Goal: Task Accomplishment & Management: Complete application form

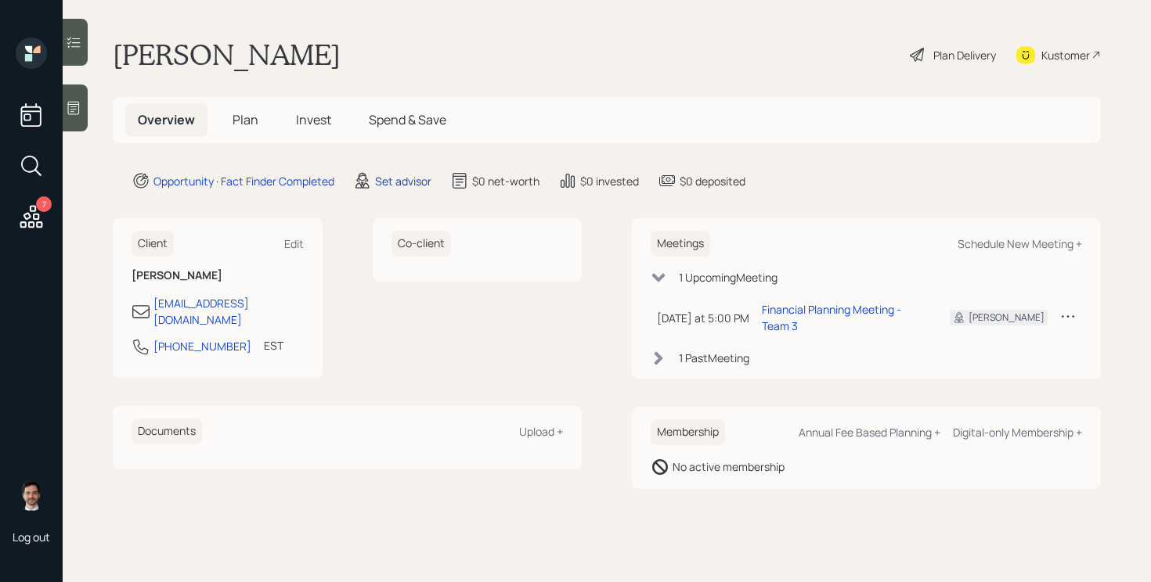
click at [409, 178] on div "Set advisor" at bounding box center [403, 181] width 56 height 16
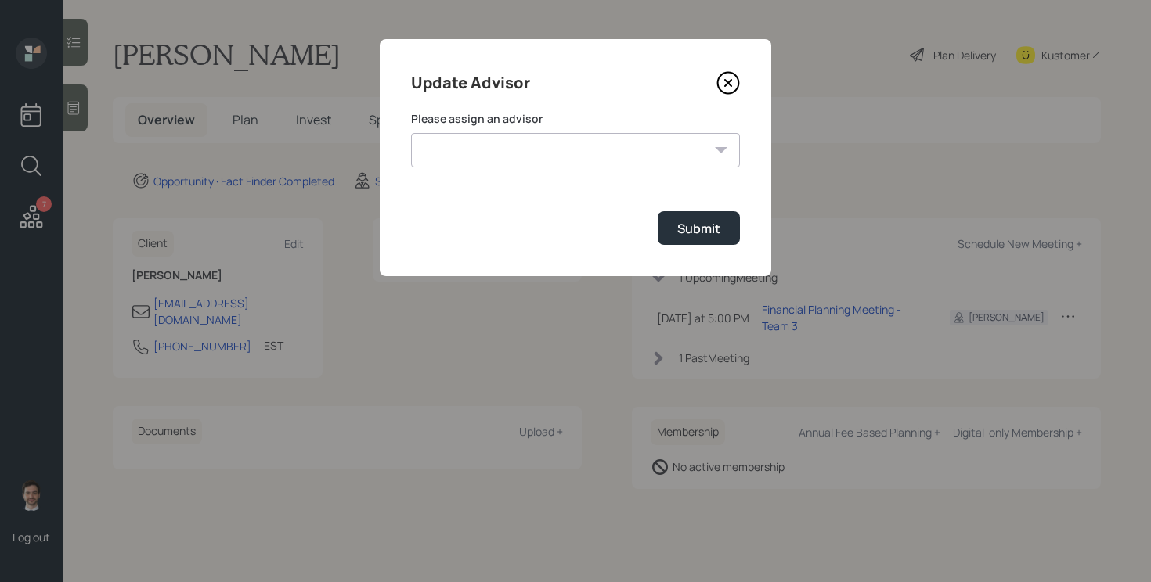
click at [546, 149] on select "[PERSON_NAME] [PERSON_NAME] End [PERSON_NAME] [PERSON_NAME] [PERSON_NAME] [PERS…" at bounding box center [575, 150] width 329 height 34
select select "ef6b64e1-8f62-4a74-b865-a7df4b35b836"
click at [411, 133] on select "[PERSON_NAME] [PERSON_NAME] End [PERSON_NAME] [PERSON_NAME] [PERSON_NAME] [PERS…" at bounding box center [575, 150] width 329 height 34
click at [684, 223] on div "Submit" at bounding box center [698, 228] width 43 height 17
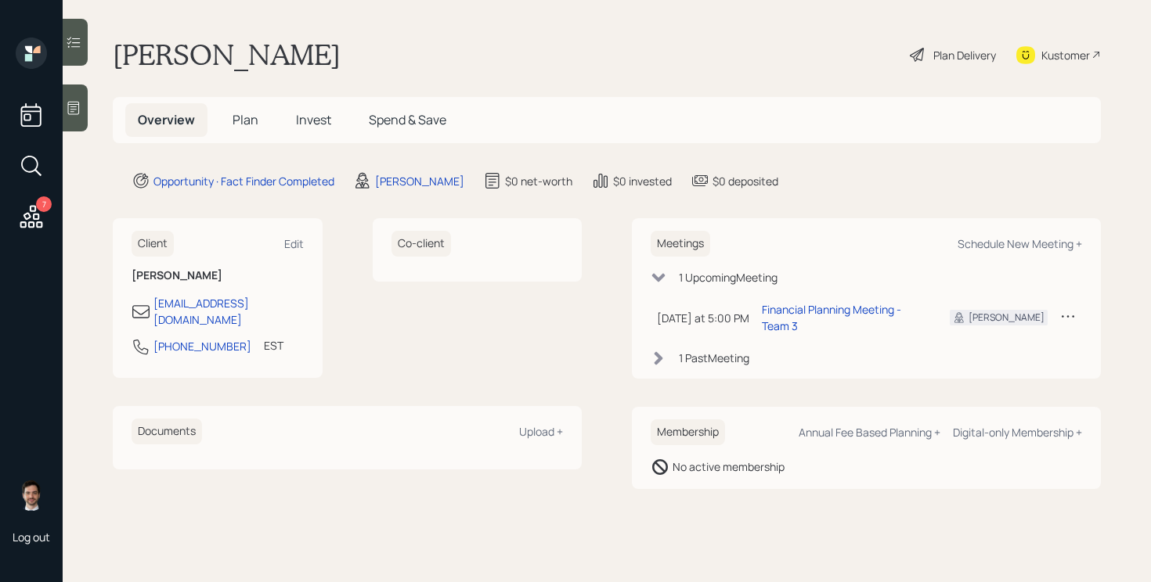
click at [247, 121] on span "Plan" at bounding box center [245, 119] width 26 height 17
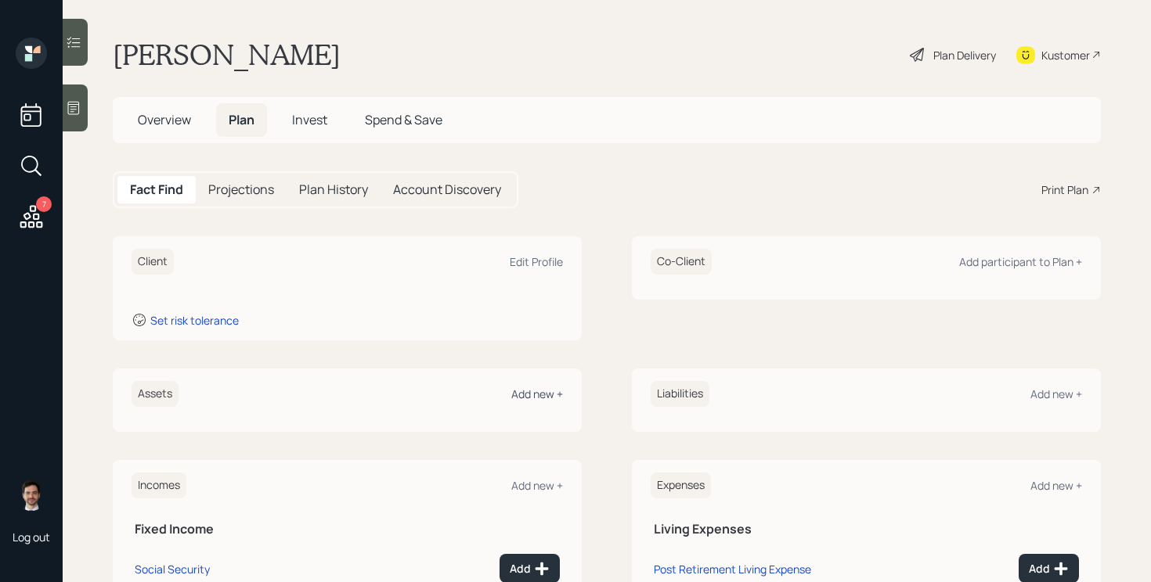
click at [528, 393] on div "Add new +" at bounding box center [537, 394] width 52 height 15
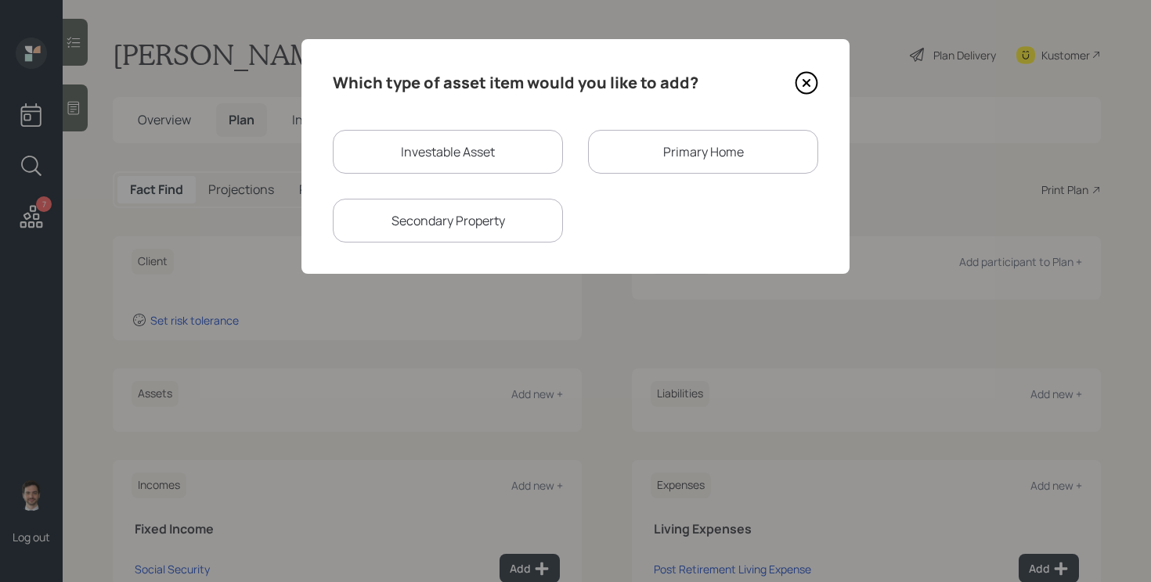
click at [475, 153] on div "Investable Asset" at bounding box center [448, 152] width 230 height 44
select select "taxable"
select select "balanced"
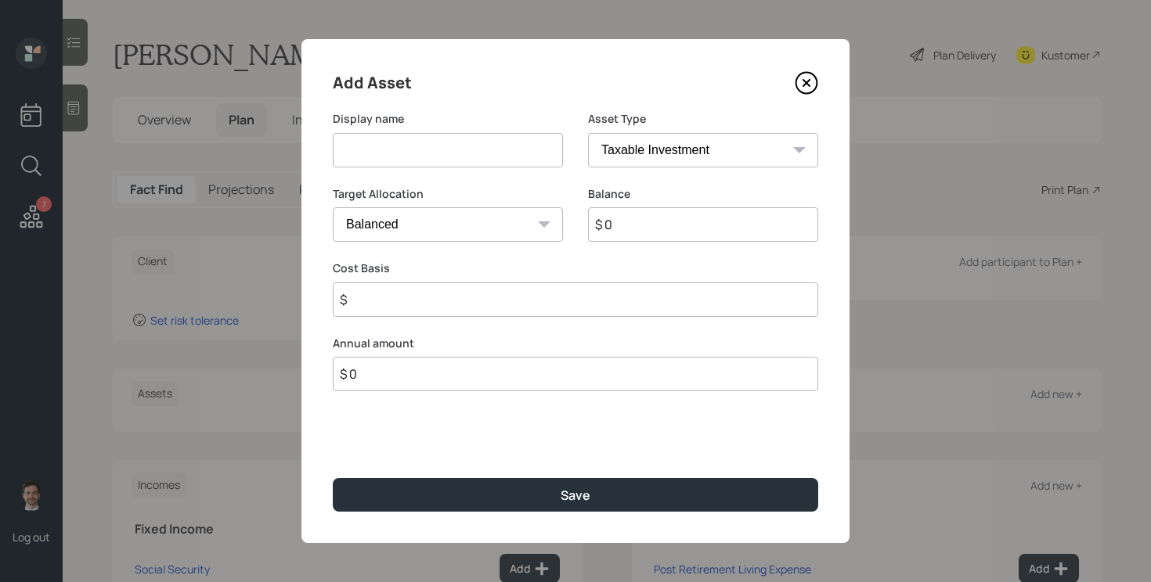
click at [458, 154] on input at bounding box center [448, 150] width 230 height 34
type input "High Yield Savings"
type input "$ 250,000"
click at [333, 478] on button "Save" at bounding box center [575, 495] width 485 height 34
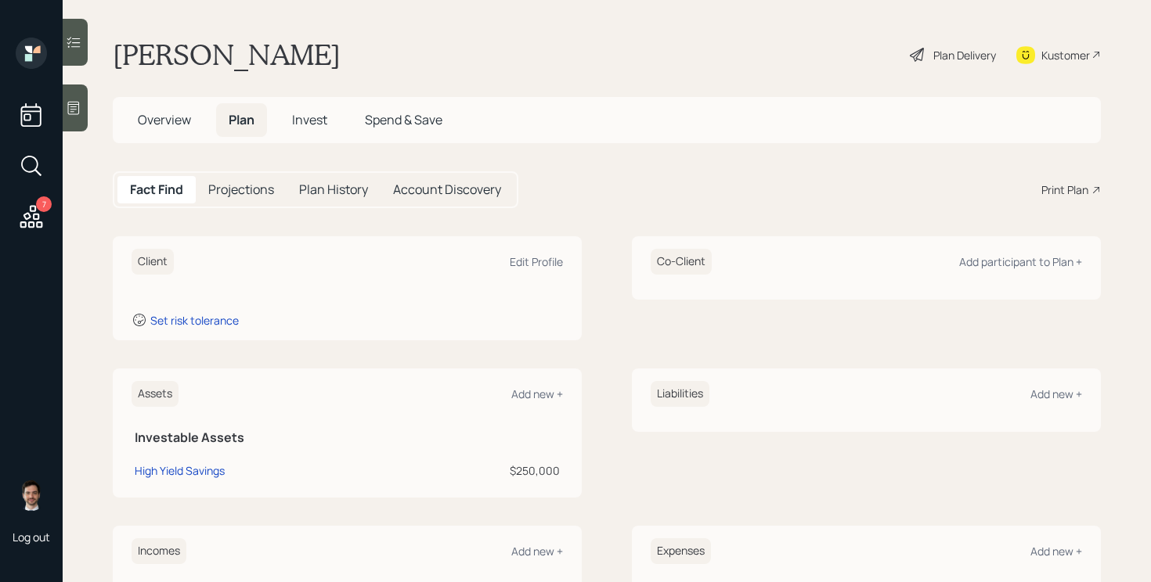
scroll to position [247, 0]
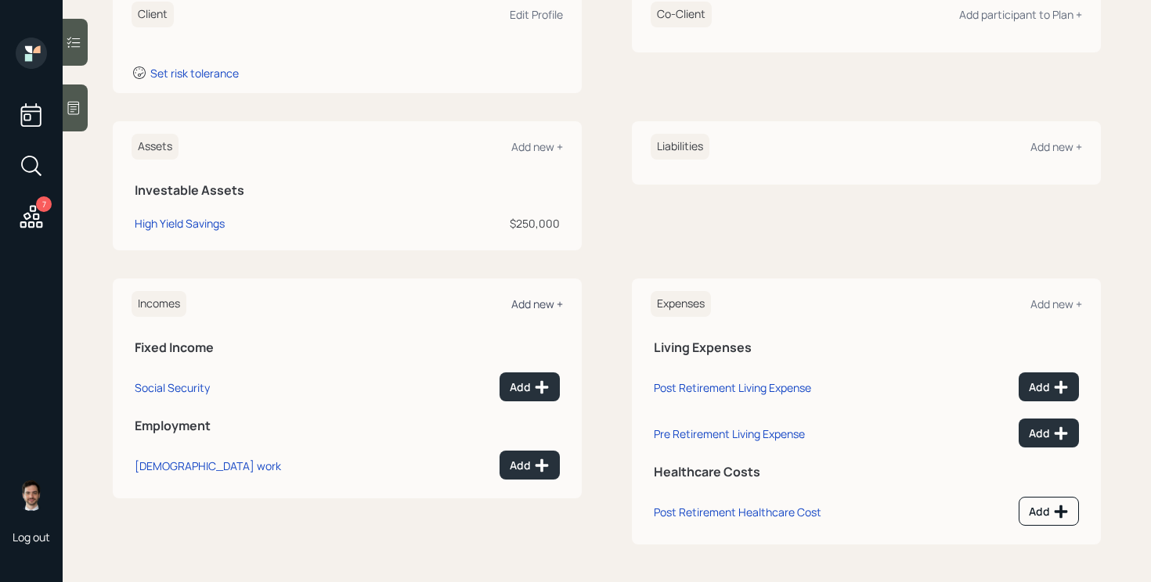
click at [541, 304] on div "Add new +" at bounding box center [537, 304] width 52 height 15
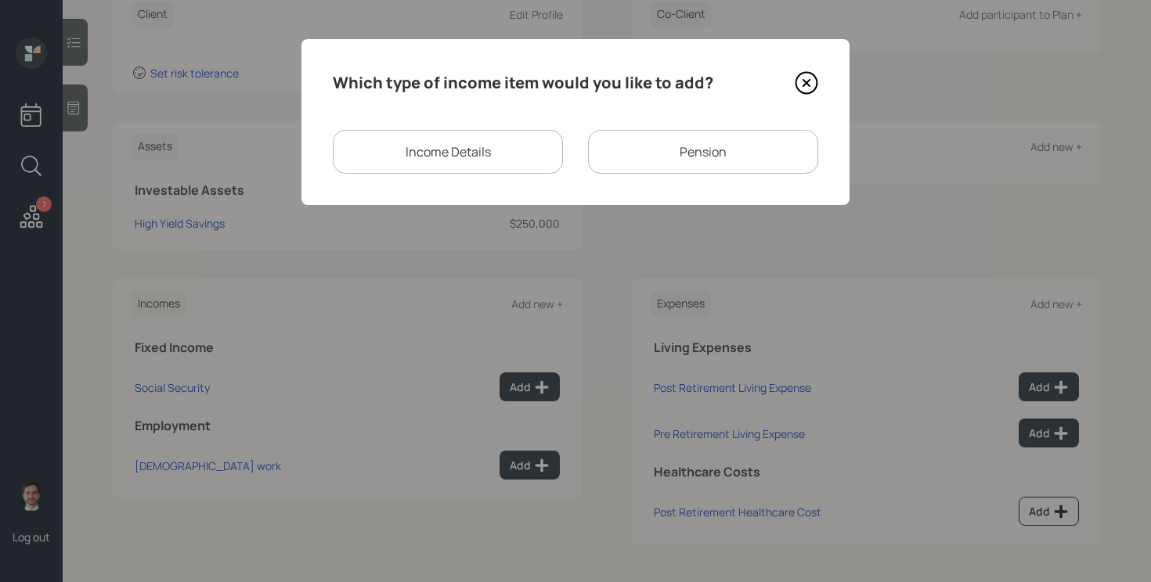
click at [703, 168] on div "Pension" at bounding box center [703, 152] width 230 height 44
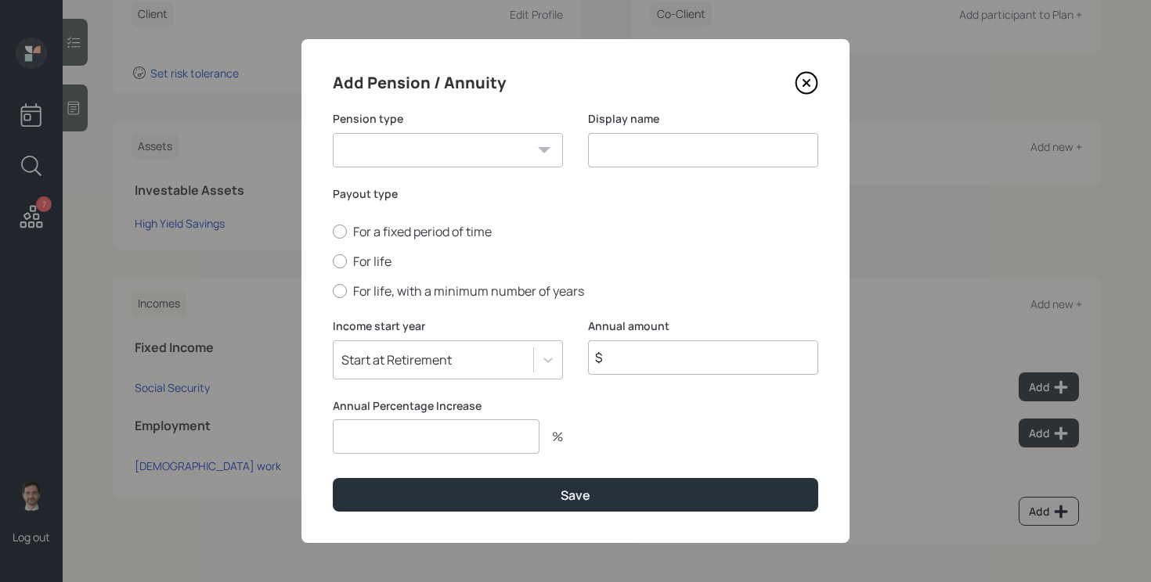
click at [511, 148] on select "Pension Annuity" at bounding box center [448, 150] width 230 height 34
select select "pension"
click at [333, 133] on select "Pension Annuity" at bounding box center [448, 150] width 230 height 34
click at [628, 159] on input at bounding box center [703, 150] width 230 height 34
type input "VA Pension"
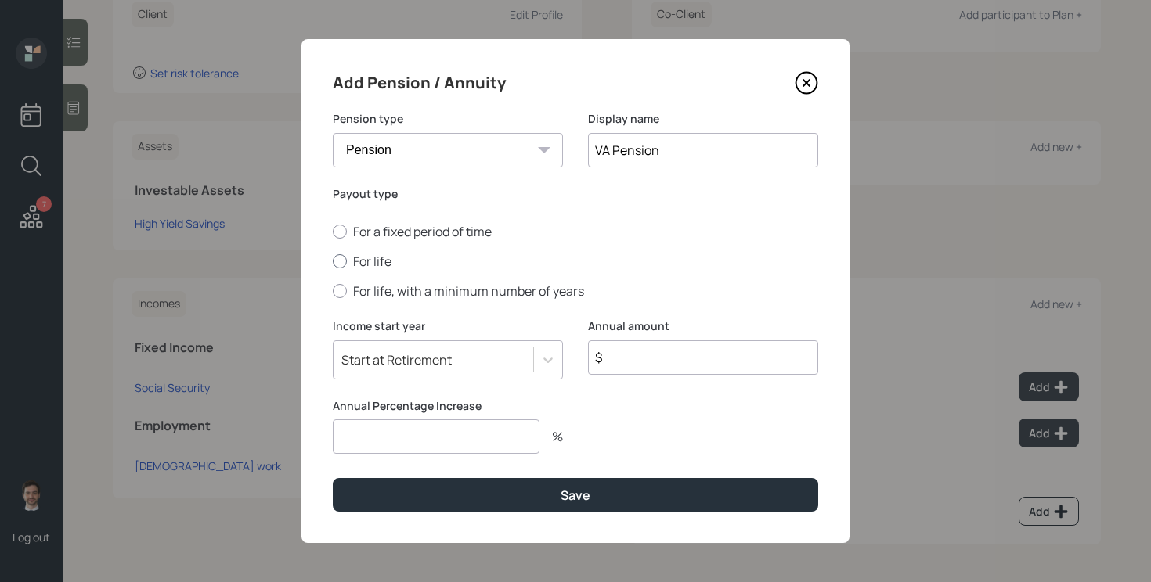
click at [374, 265] on label "For life" at bounding box center [575, 261] width 485 height 17
click at [333, 262] on input "For life" at bounding box center [332, 261] width 1 height 1
radio input "true"
click at [693, 366] on input "$" at bounding box center [703, 357] width 230 height 34
type input "$ 30,000"
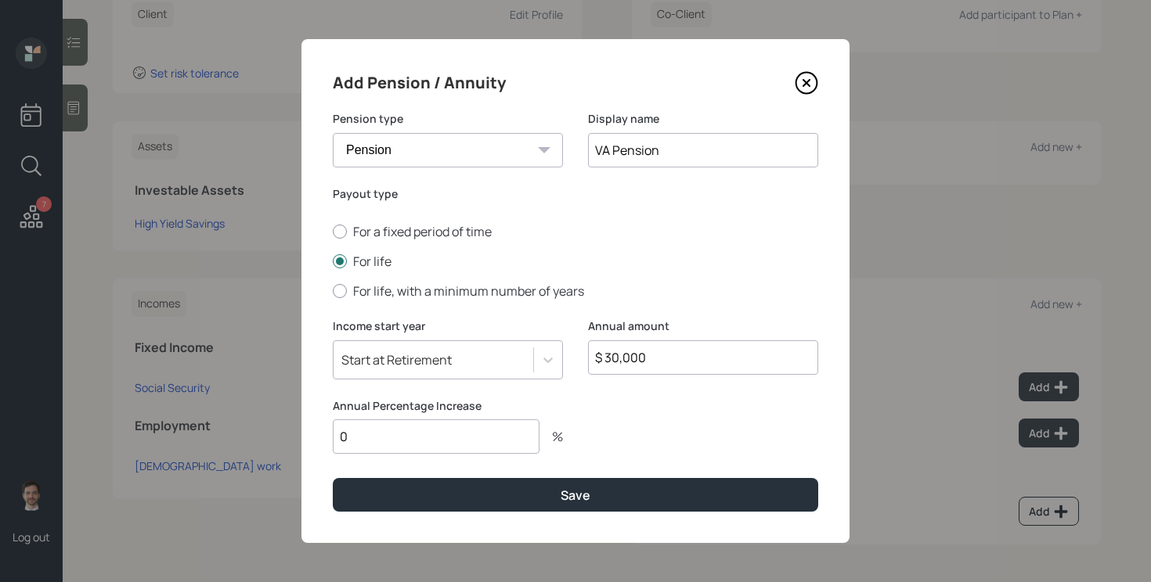
type input "0"
click at [677, 355] on input "$ 30,000" at bounding box center [703, 357] width 230 height 34
type input "$ 42,000"
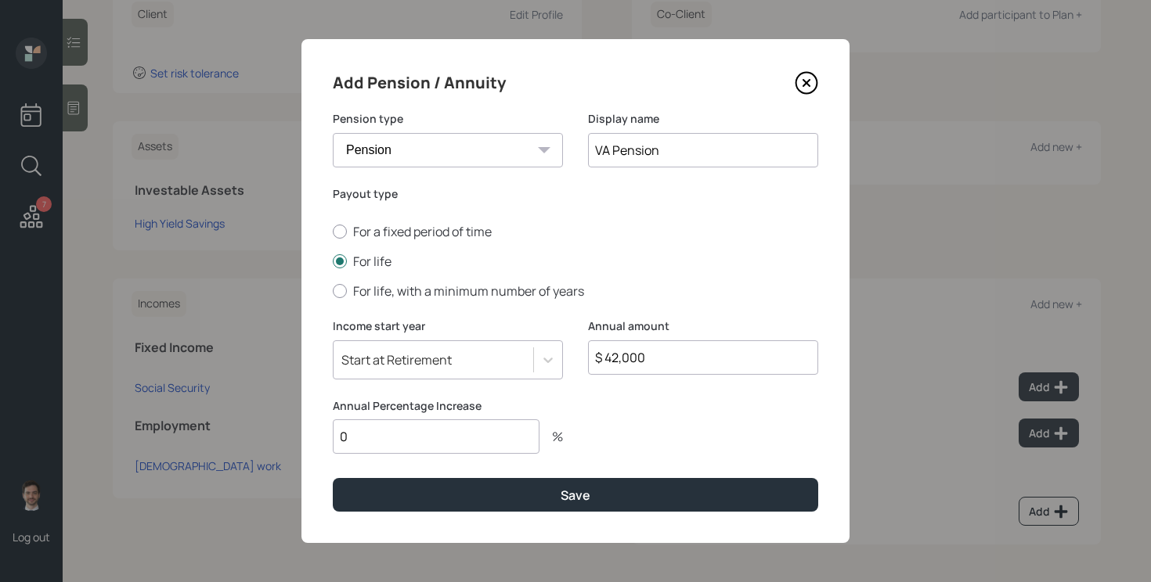
click at [333, 478] on button "Save" at bounding box center [575, 495] width 485 height 34
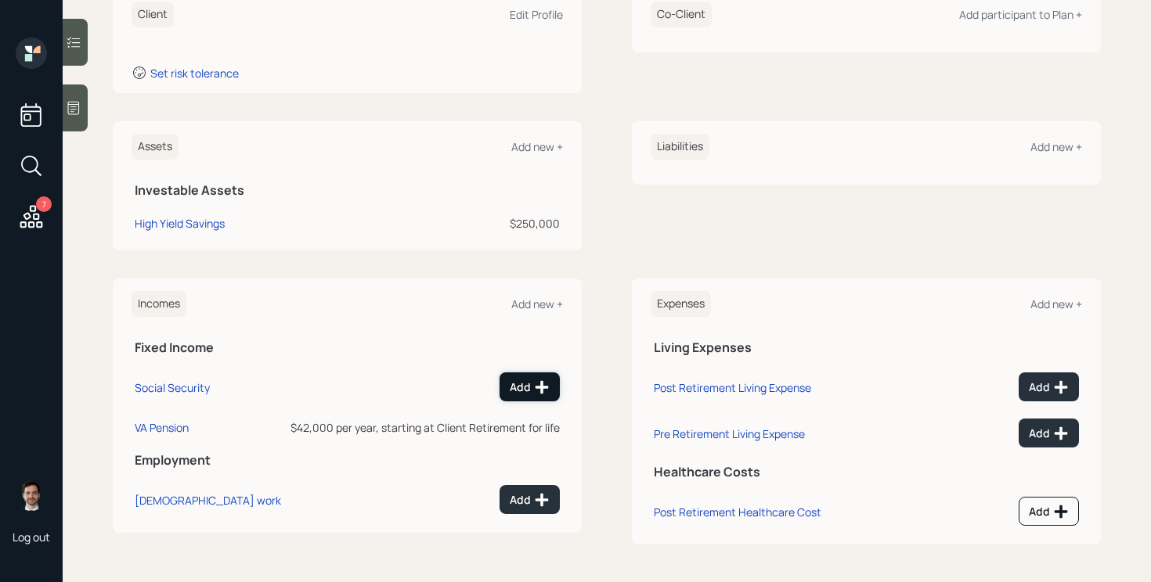
click at [522, 393] on div "Add" at bounding box center [530, 388] width 40 height 16
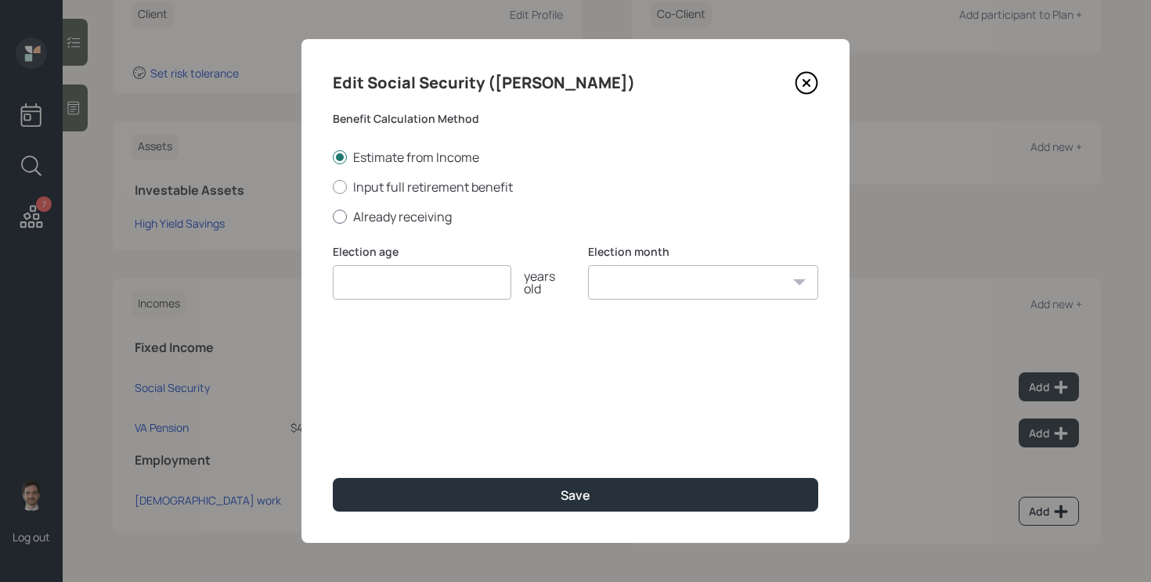
click at [408, 217] on label "Already receiving" at bounding box center [575, 216] width 485 height 17
click at [333, 217] on input "Already receiving" at bounding box center [332, 216] width 1 height 1
radio input "true"
click at [396, 272] on input "number" at bounding box center [422, 282] width 178 height 34
type input "67"
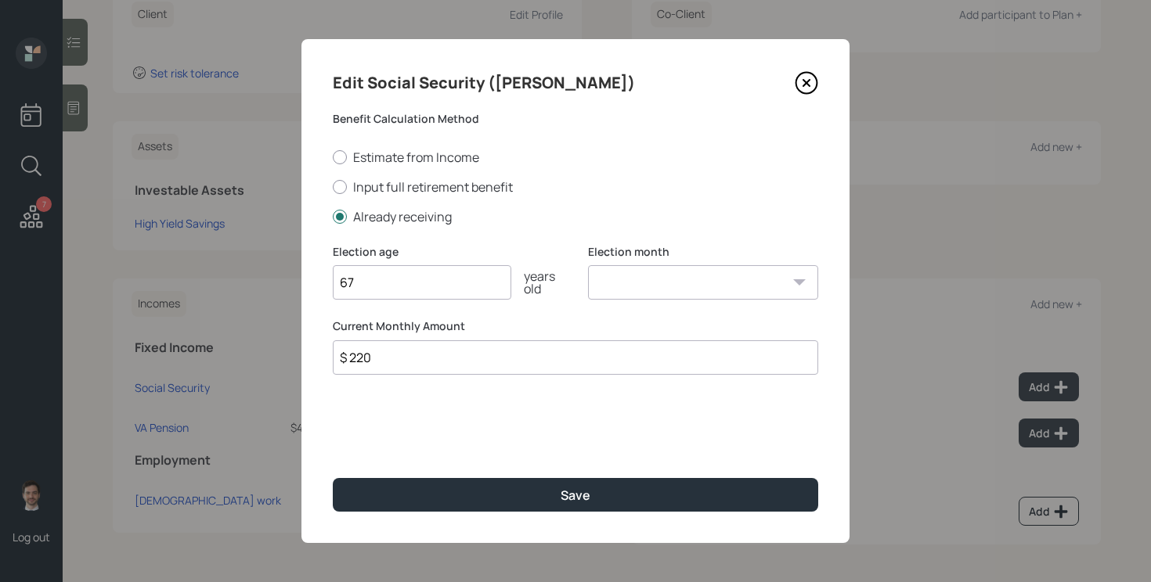
type input "$ 220"
click at [333, 478] on button "Save" at bounding box center [575, 495] width 485 height 34
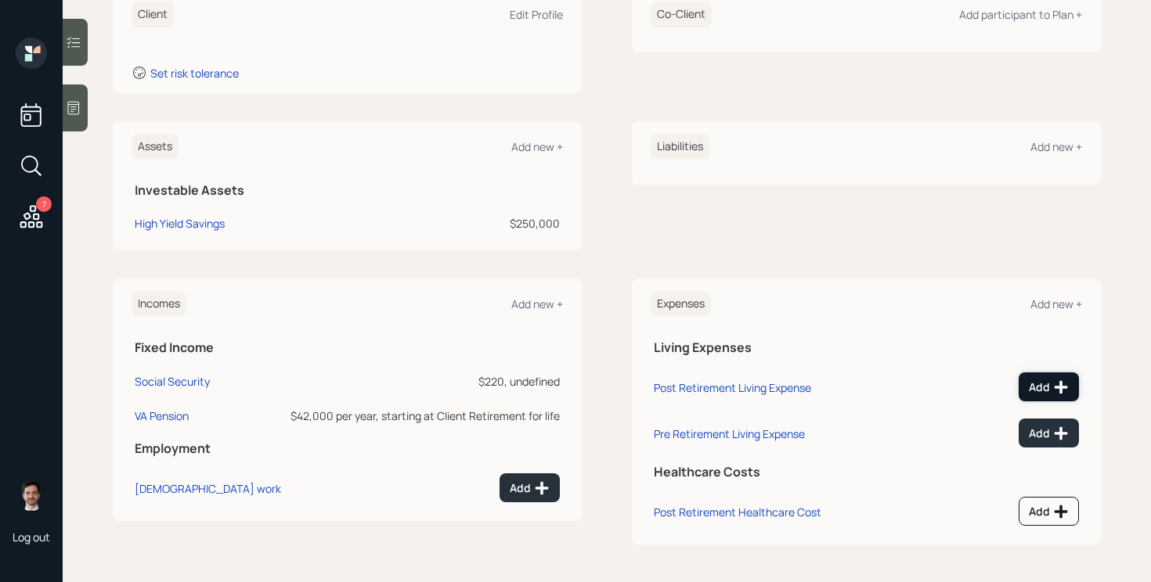
click at [1046, 394] on div "Add" at bounding box center [1048, 388] width 40 height 16
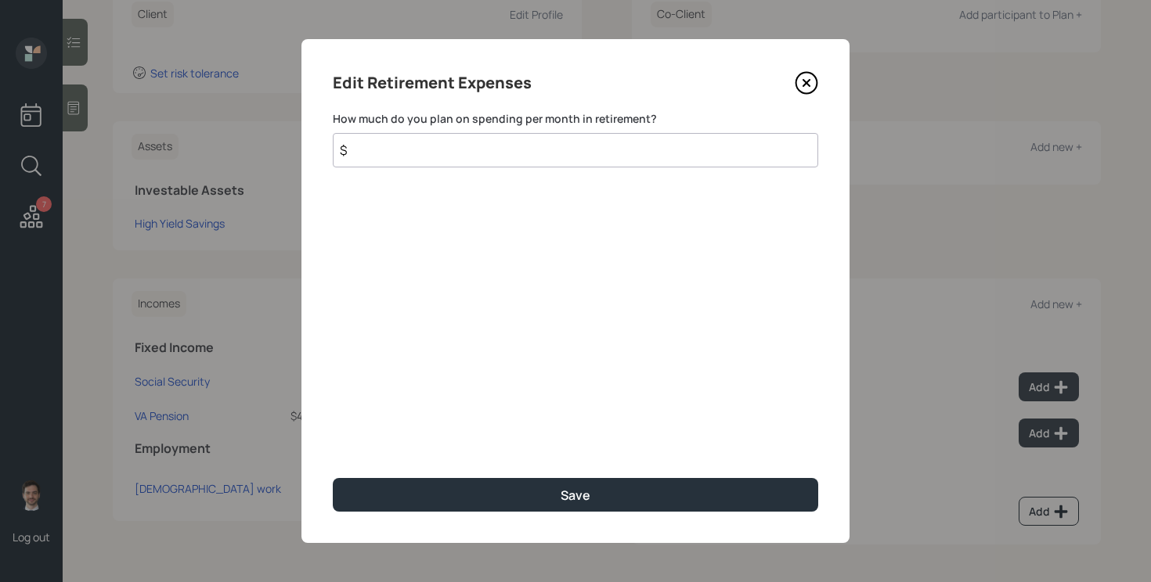
click at [597, 146] on input "$" at bounding box center [575, 150] width 485 height 34
type input "$ 500"
click at [333, 478] on button "Save" at bounding box center [575, 495] width 485 height 34
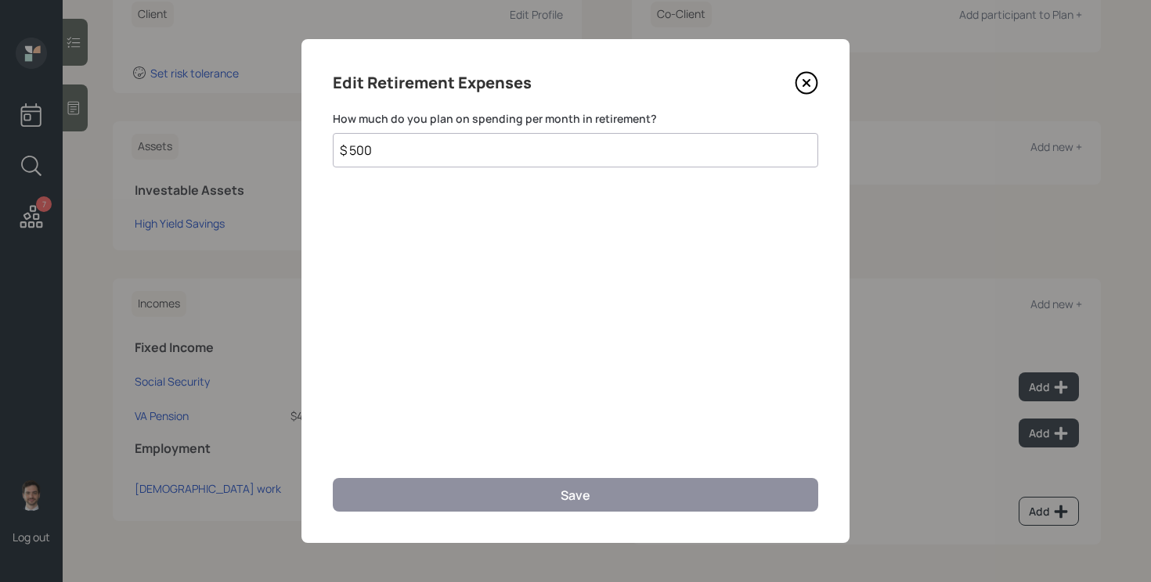
scroll to position [236, 0]
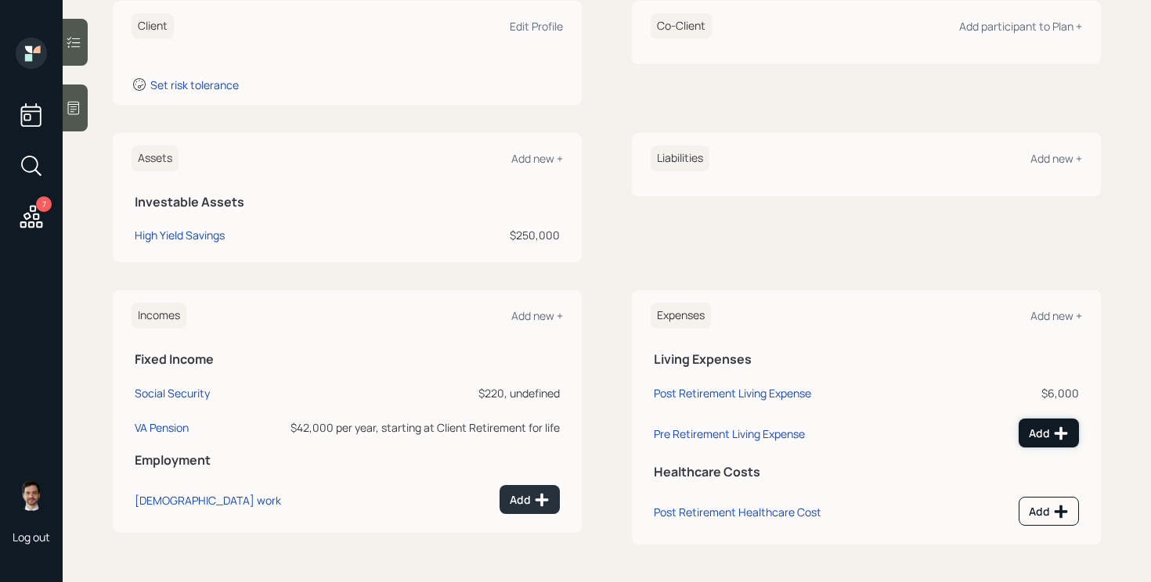
click at [1025, 432] on button "Add" at bounding box center [1048, 433] width 60 height 29
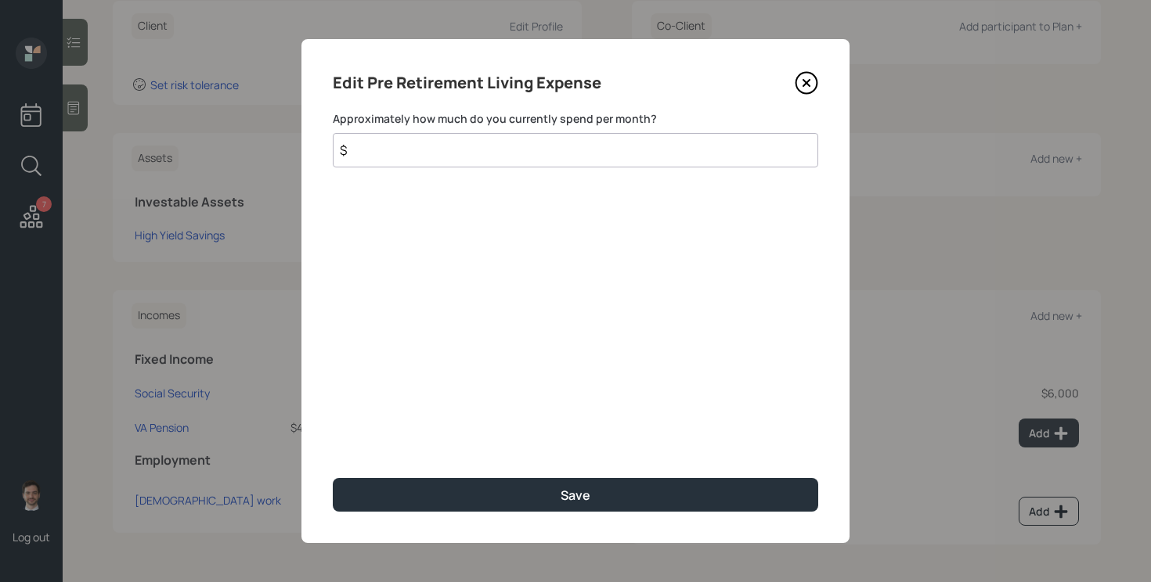
click at [698, 146] on input "$" at bounding box center [575, 150] width 485 height 34
type input "$ 500"
click at [333, 478] on button "Save" at bounding box center [575, 495] width 485 height 34
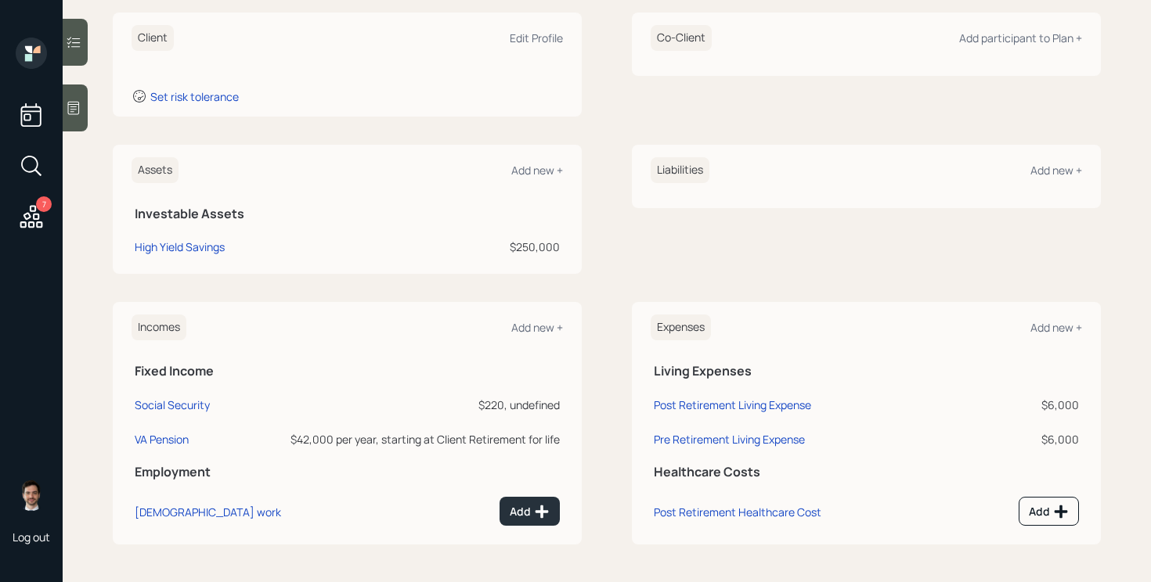
scroll to position [224, 0]
click at [543, 174] on div "Add new +" at bounding box center [537, 170] width 52 height 15
select select "taxable"
select select "balanced"
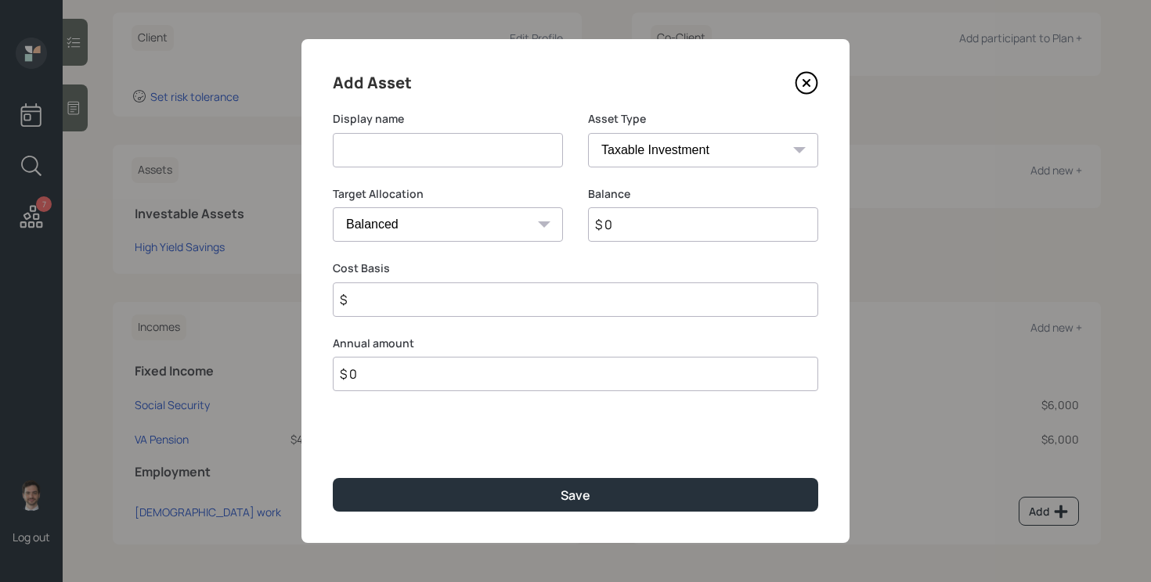
click at [657, 154] on select "SEP [PERSON_NAME] IRA 401(k) [PERSON_NAME] 401(k) 403(b) [PERSON_NAME] 403(b) 4…" at bounding box center [703, 150] width 230 height 34
click at [805, 84] on icon at bounding box center [806, 83] width 6 height 6
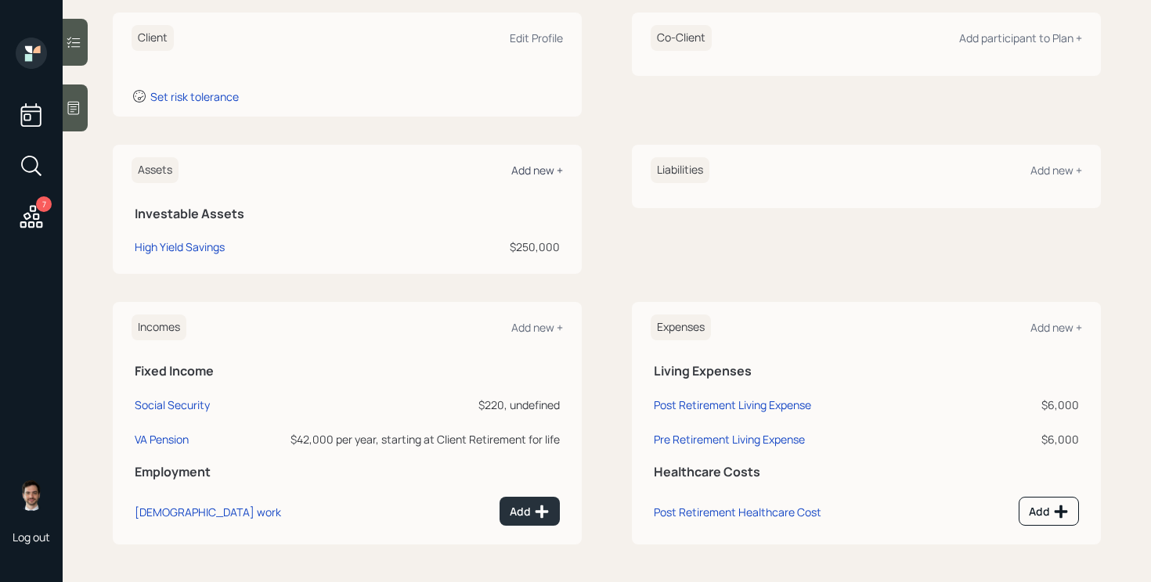
click at [551, 167] on div "Add new +" at bounding box center [537, 170] width 52 height 15
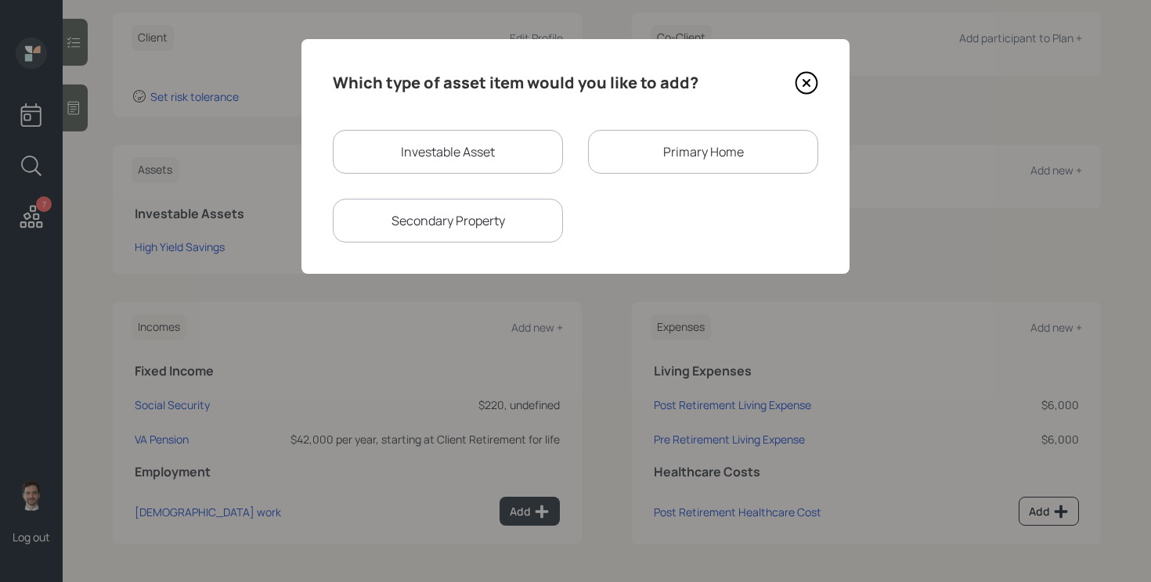
click at [674, 161] on div "Primary Home" at bounding box center [703, 152] width 230 height 44
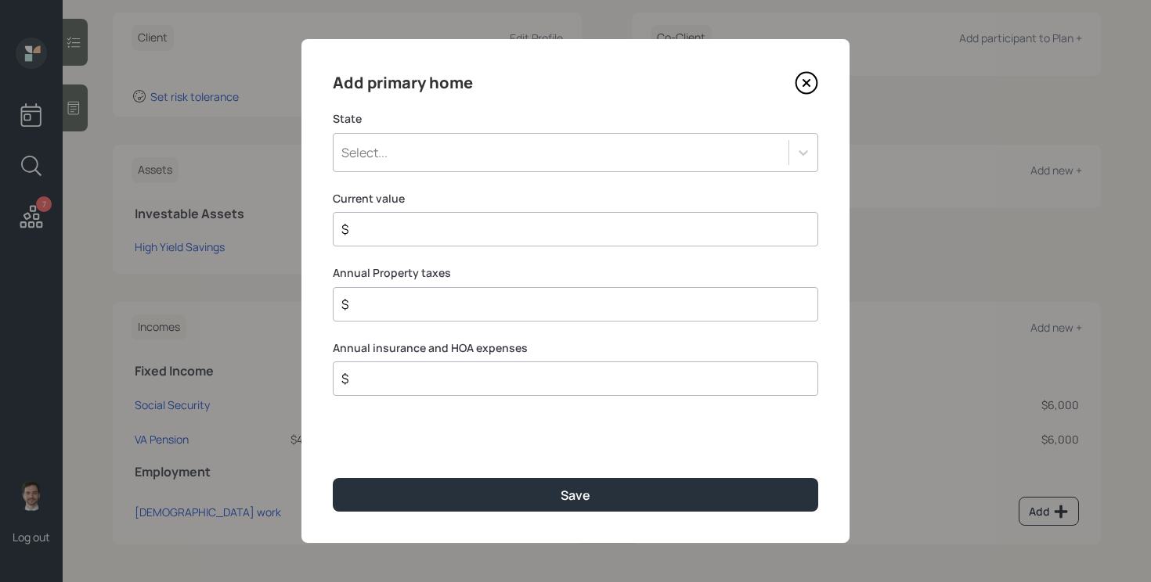
click at [480, 153] on div "Select..." at bounding box center [560, 152] width 455 height 27
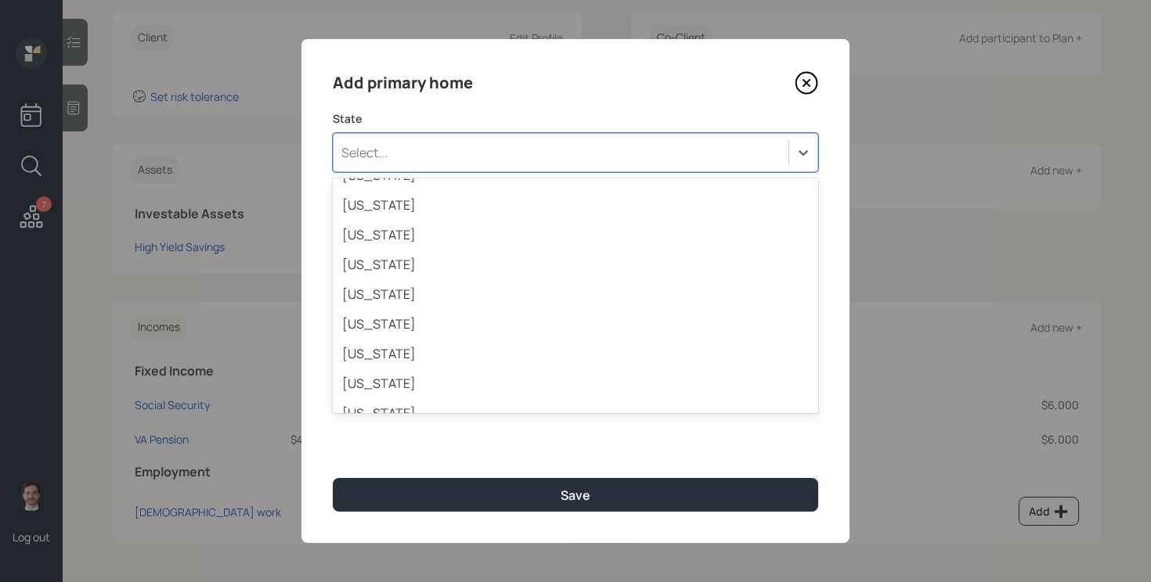
scroll to position [234, 0]
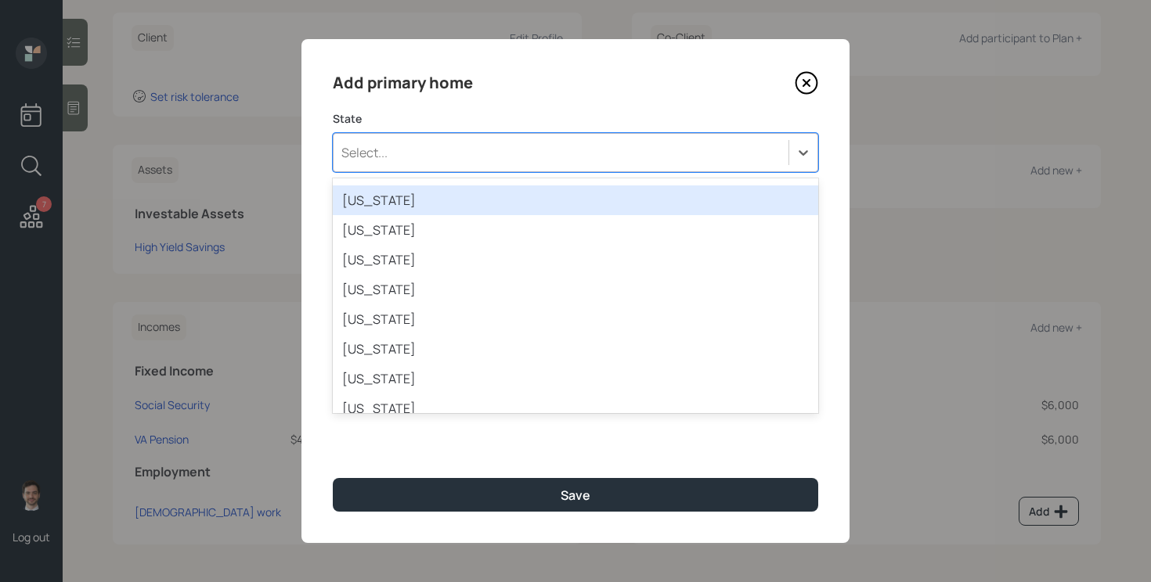
click at [427, 209] on div "[US_STATE]" at bounding box center [575, 200] width 485 height 30
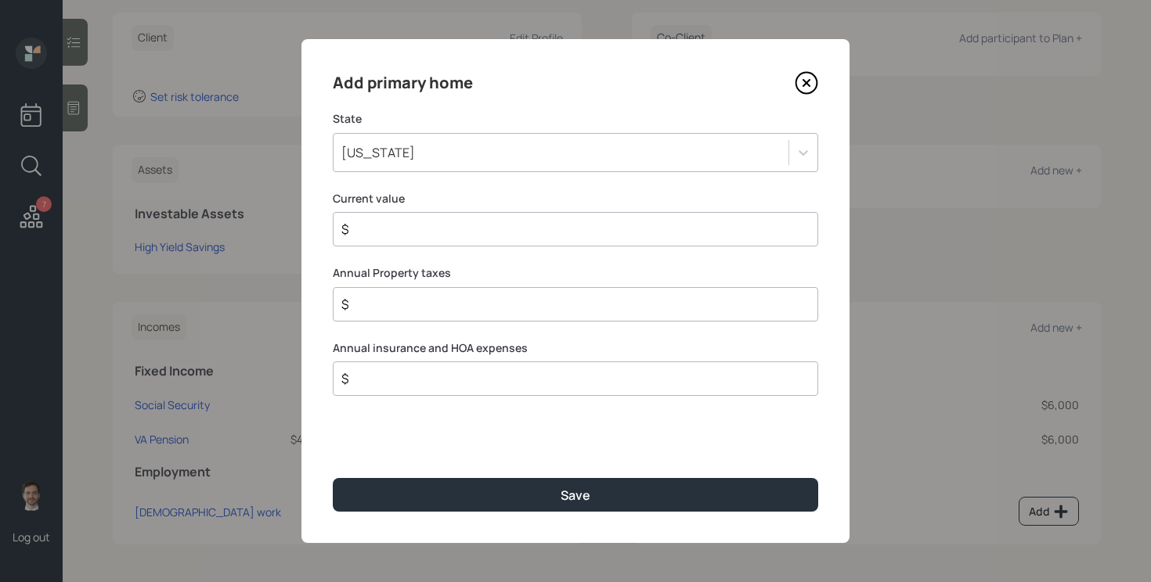
click at [419, 227] on input "$" at bounding box center [569, 229] width 459 height 19
type input "$ 1"
click at [333, 478] on button "Save" at bounding box center [575, 495] width 485 height 34
